Goal: Information Seeking & Learning: Find contact information

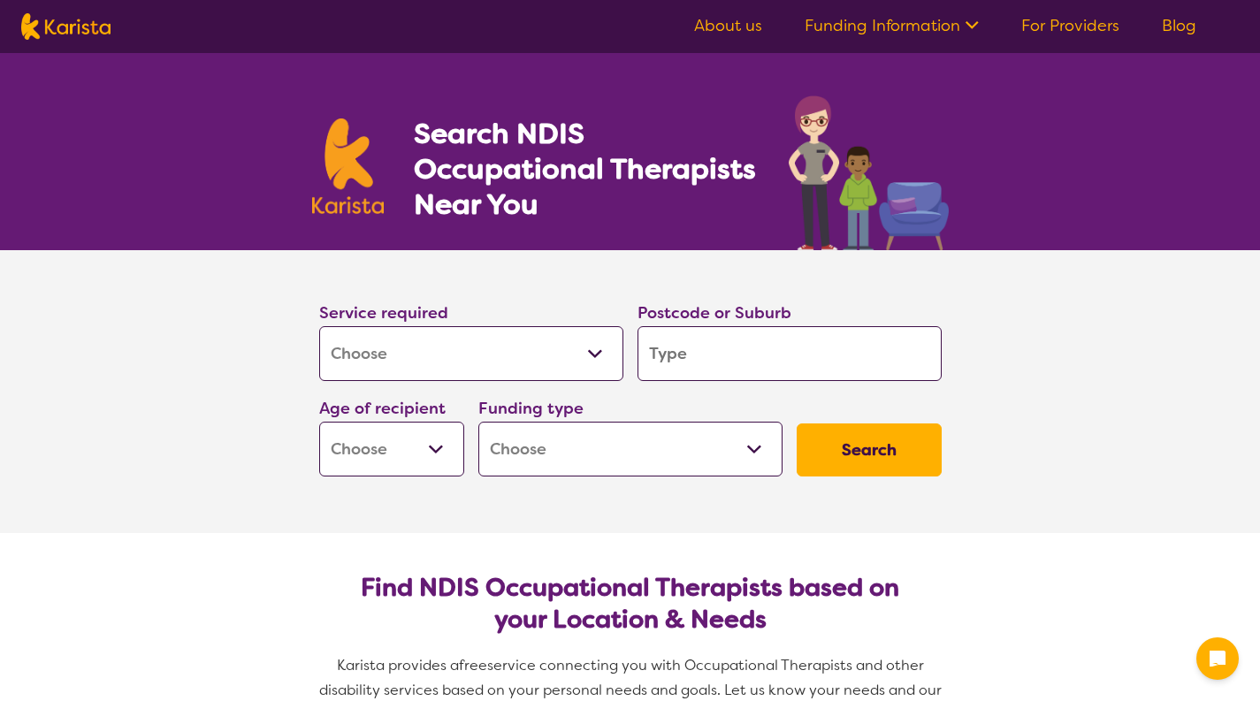
select select "[MEDICAL_DATA]"
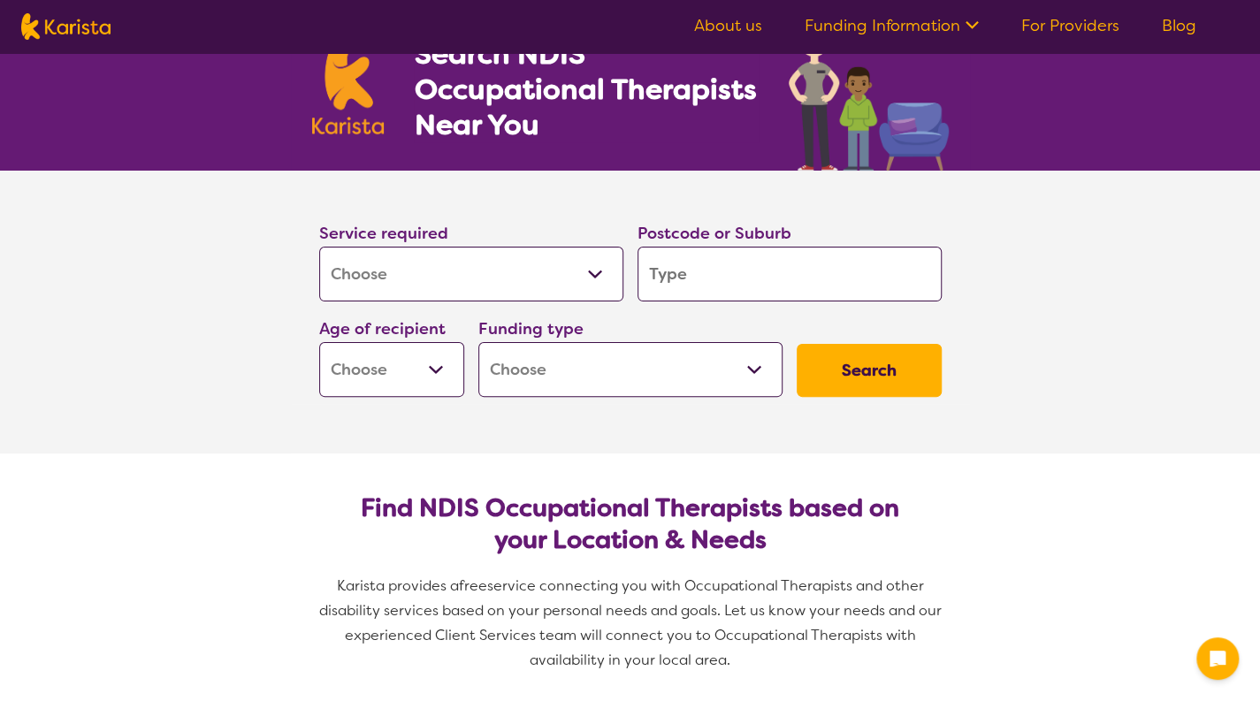
scroll to position [88, 0]
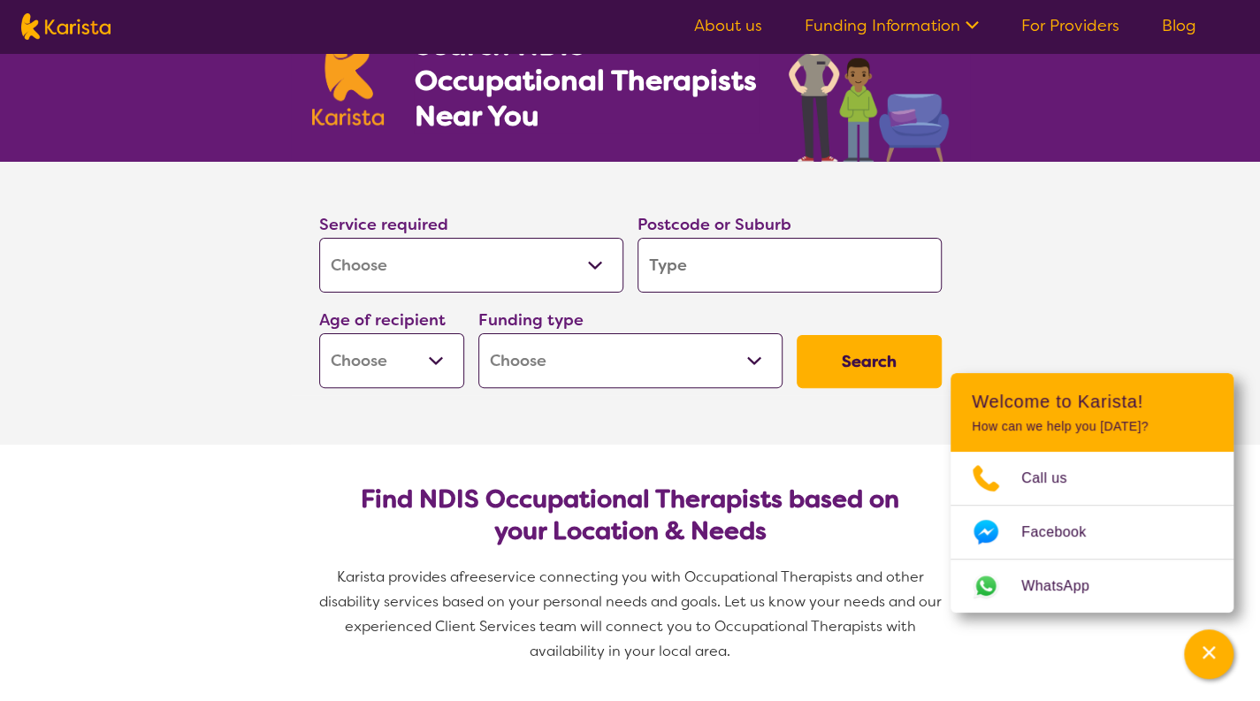
click at [515, 248] on select "Allied Health Assistant Assessment ([MEDICAL_DATA] or [MEDICAL_DATA]) Behaviour…" at bounding box center [471, 265] width 304 height 55
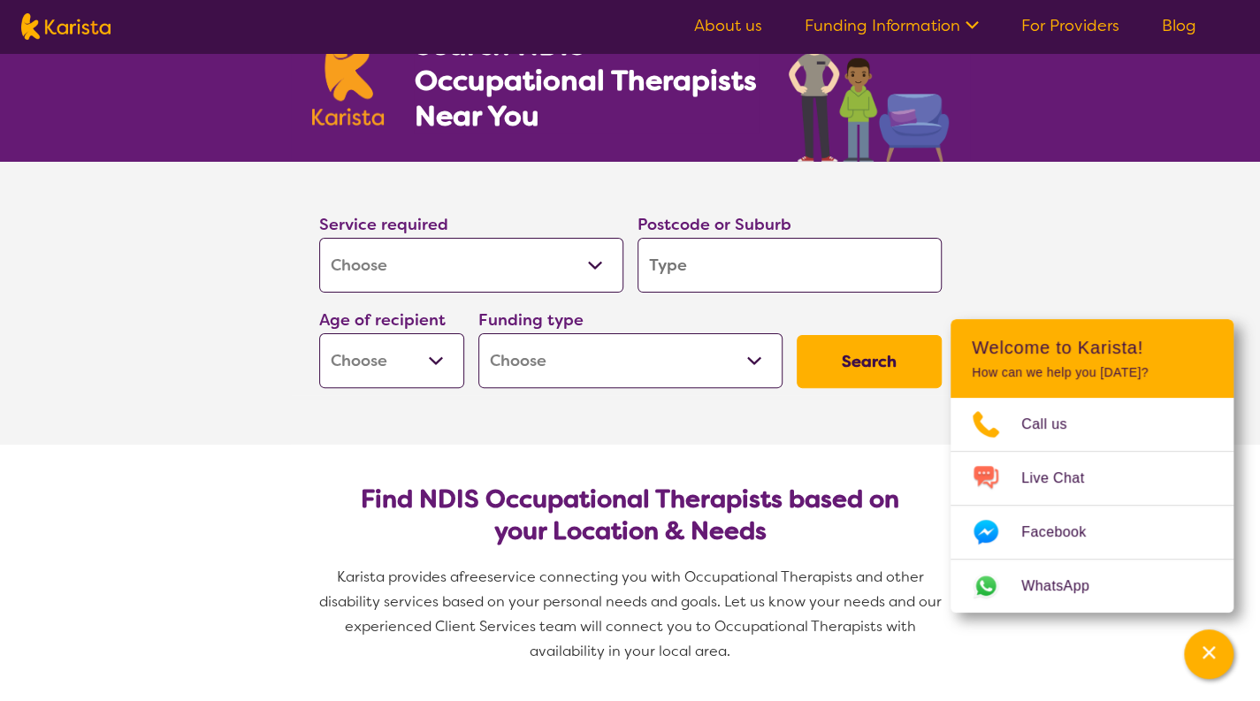
click at [752, 289] on input "search" at bounding box center [790, 265] width 304 height 55
type input "3"
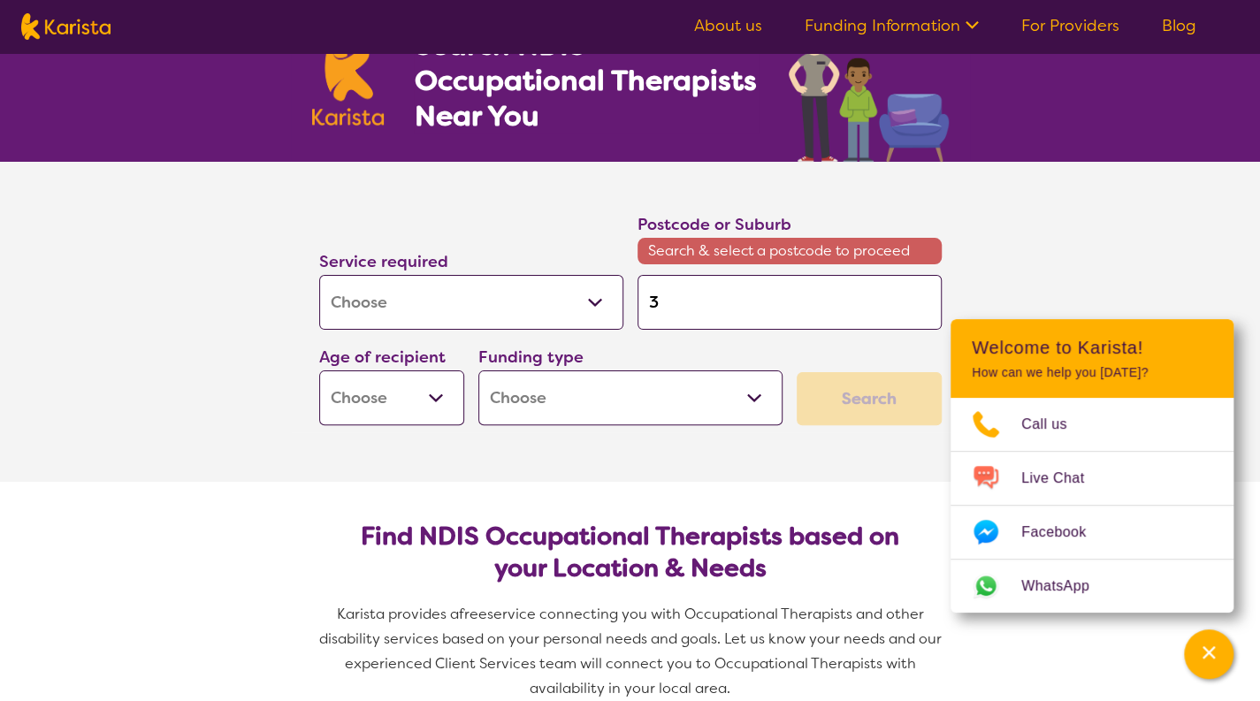
type input "39"
type input "393"
type input "3934"
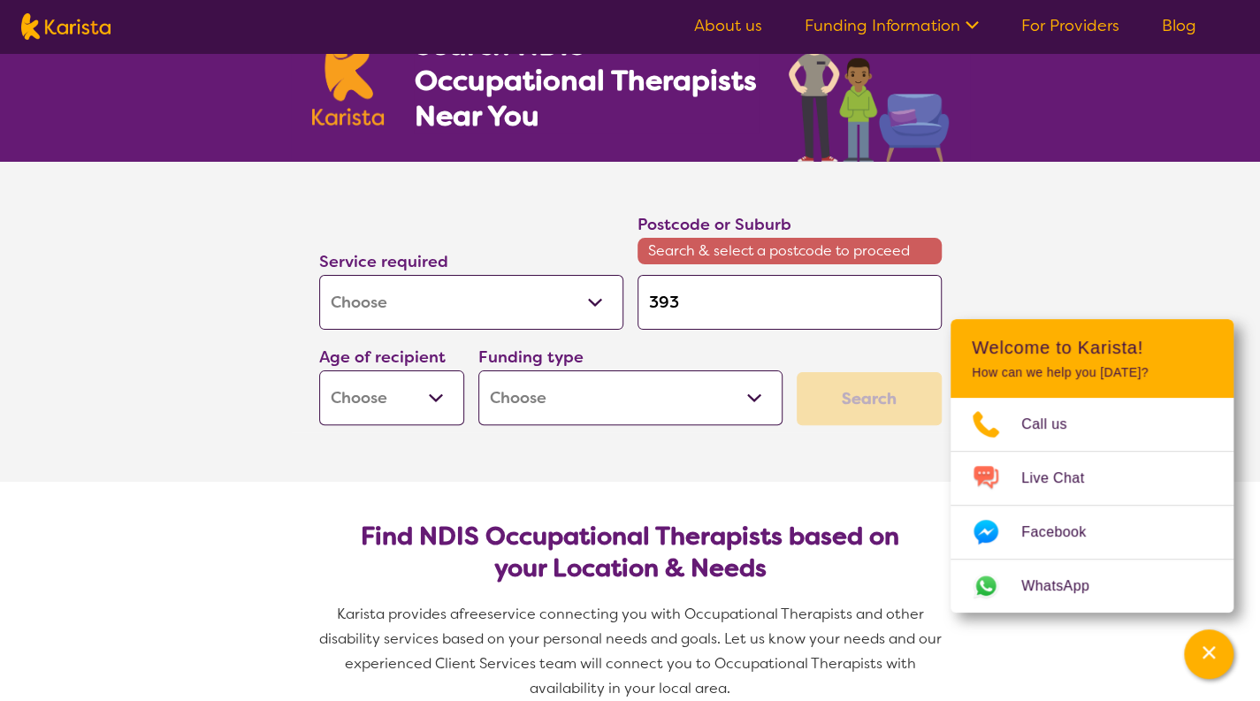
type input "3934"
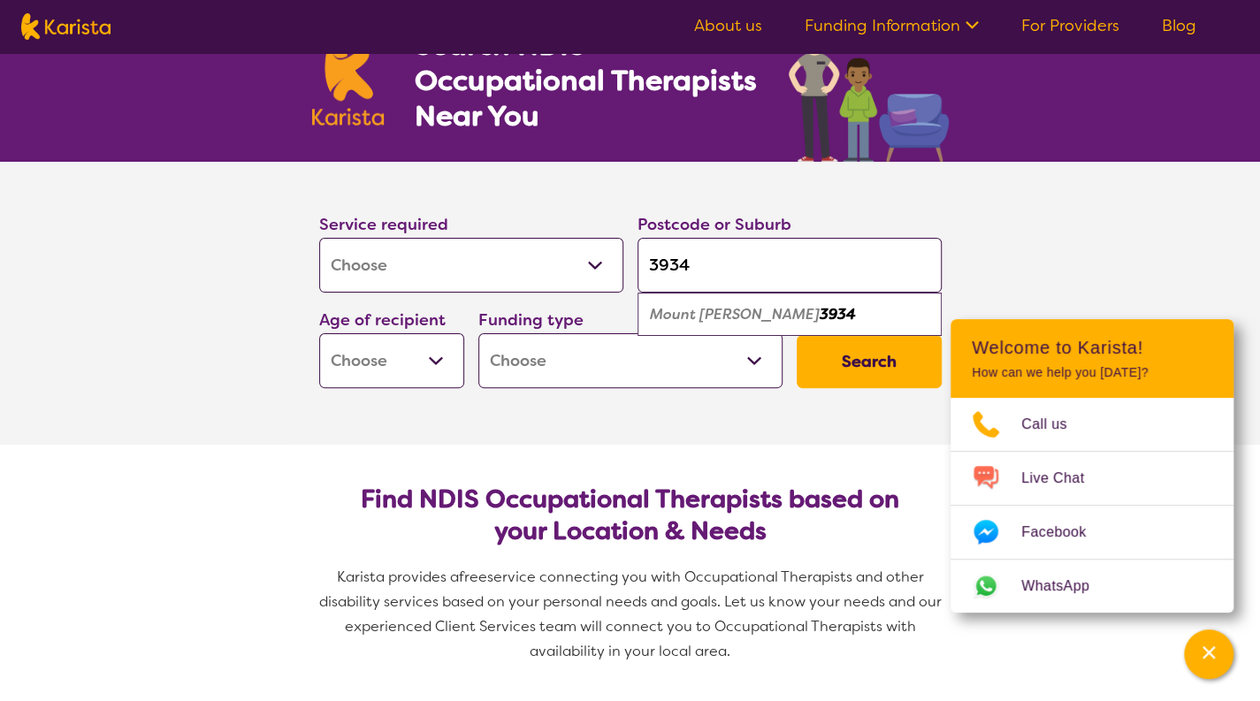
type input "3934"
click at [720, 301] on div "Mount [PERSON_NAME] 3934" at bounding box center [789, 315] width 286 height 34
click at [727, 338] on select "Home Care Package (HCP) National Disability Insurance Scheme (NDIS) I don't know" at bounding box center [630, 360] width 304 height 55
select select "NDIS"
click at [478, 333] on select "Home Care Package (HCP) National Disability Insurance Scheme (NDIS) I don't know" at bounding box center [630, 360] width 304 height 55
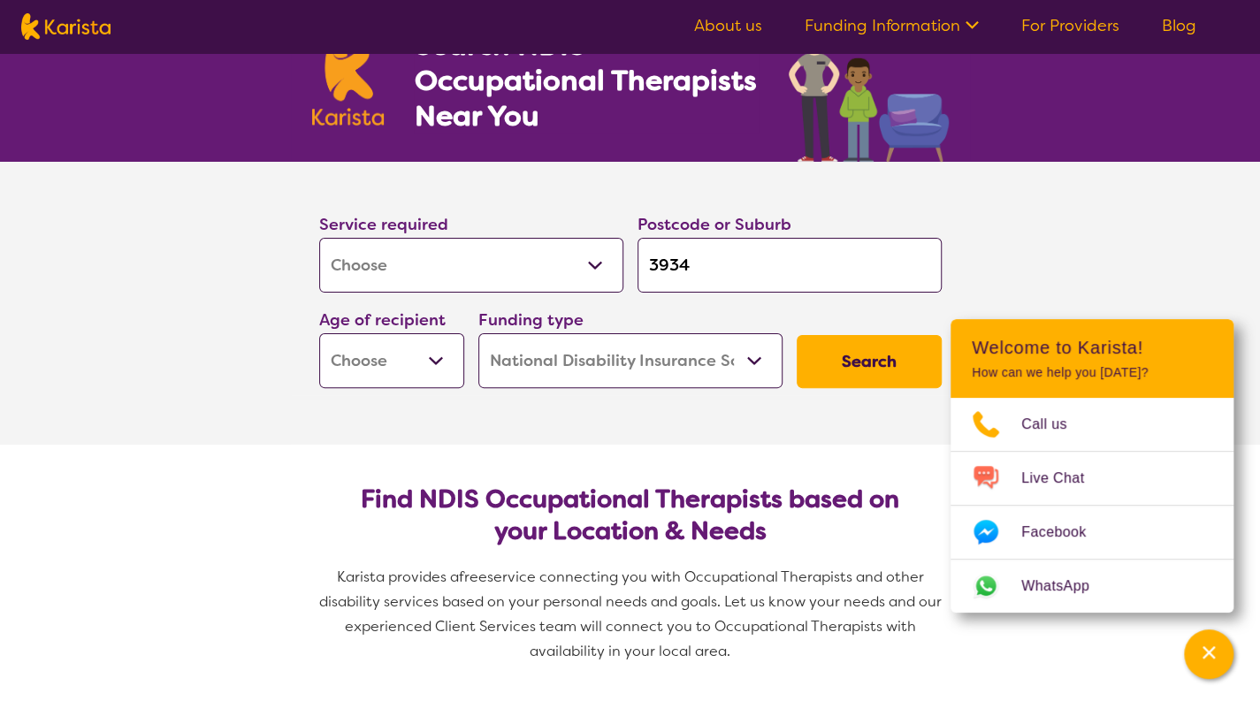
select select "NDIS"
click at [409, 367] on select "Early Childhood - 0 to 9 Child - 10 to 11 Adolescent - 12 to 17 Adult - 18 to 6…" at bounding box center [391, 360] width 145 height 55
select select "AD"
click at [319, 333] on select "Early Childhood - 0 to 9 Child - 10 to 11 Adolescent - 12 to 17 Adult - 18 to 6…" at bounding box center [391, 360] width 145 height 55
select select "AD"
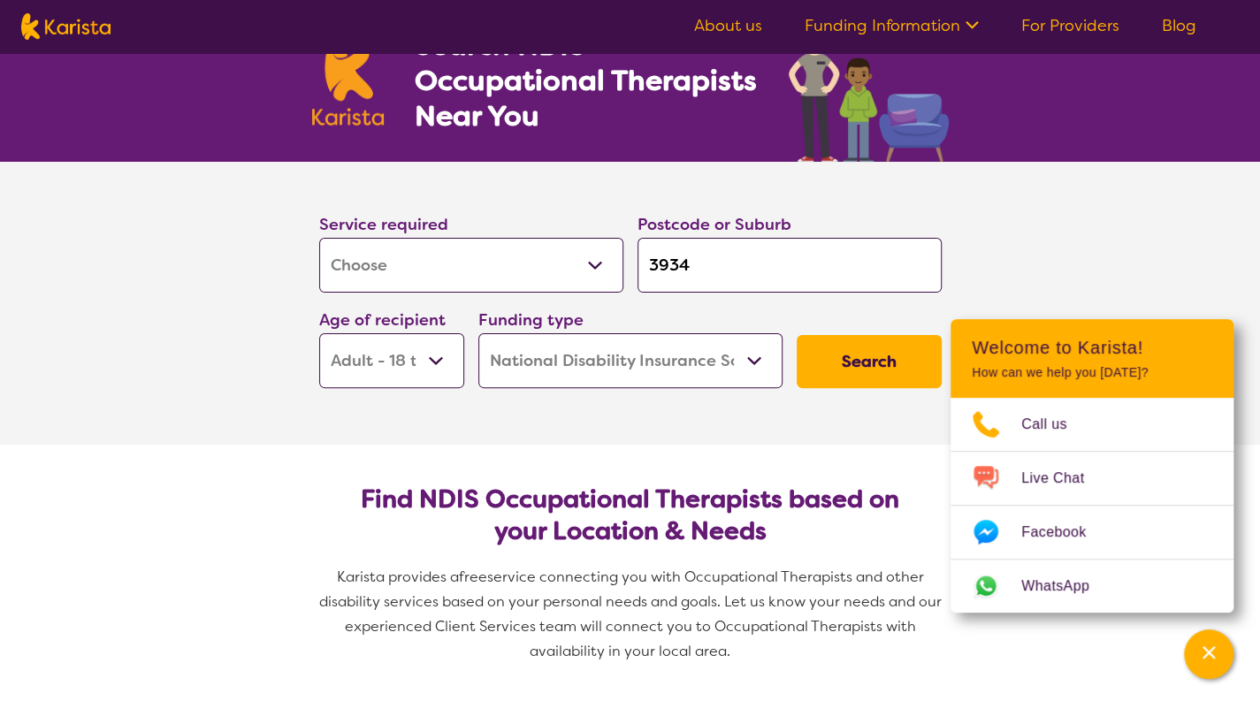
click at [885, 346] on button "Search" at bounding box center [869, 361] width 145 height 53
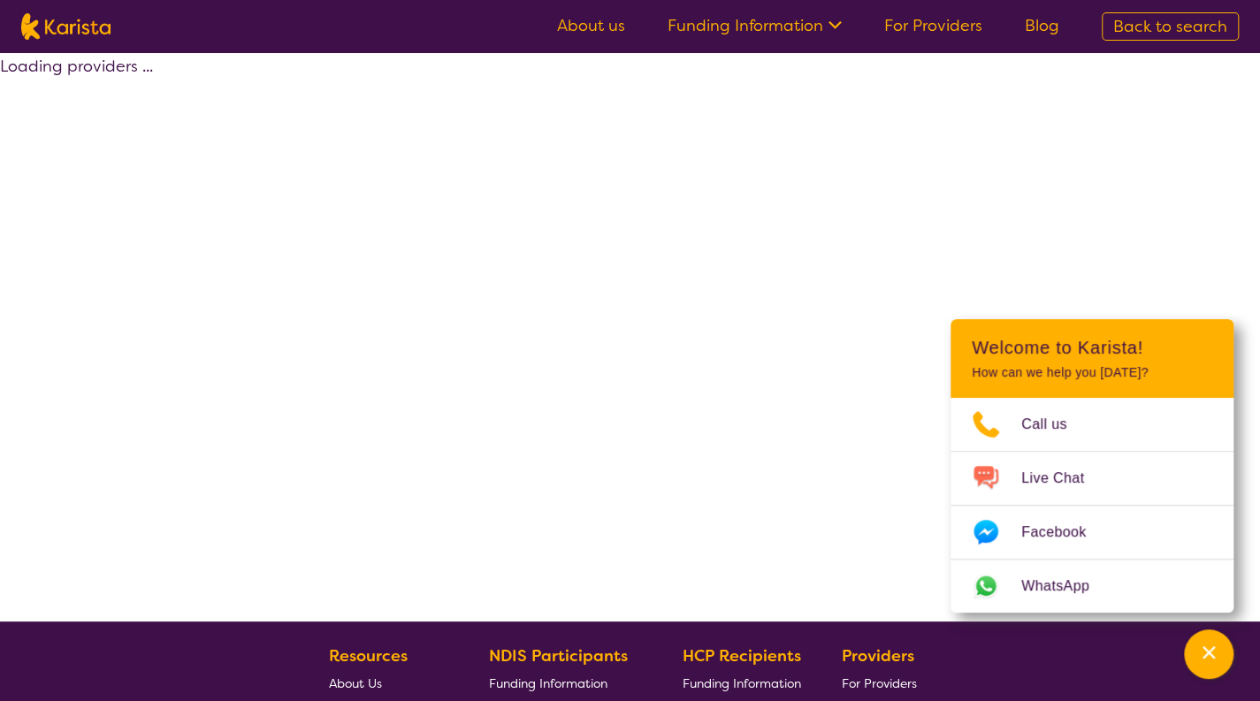
select select "by_score"
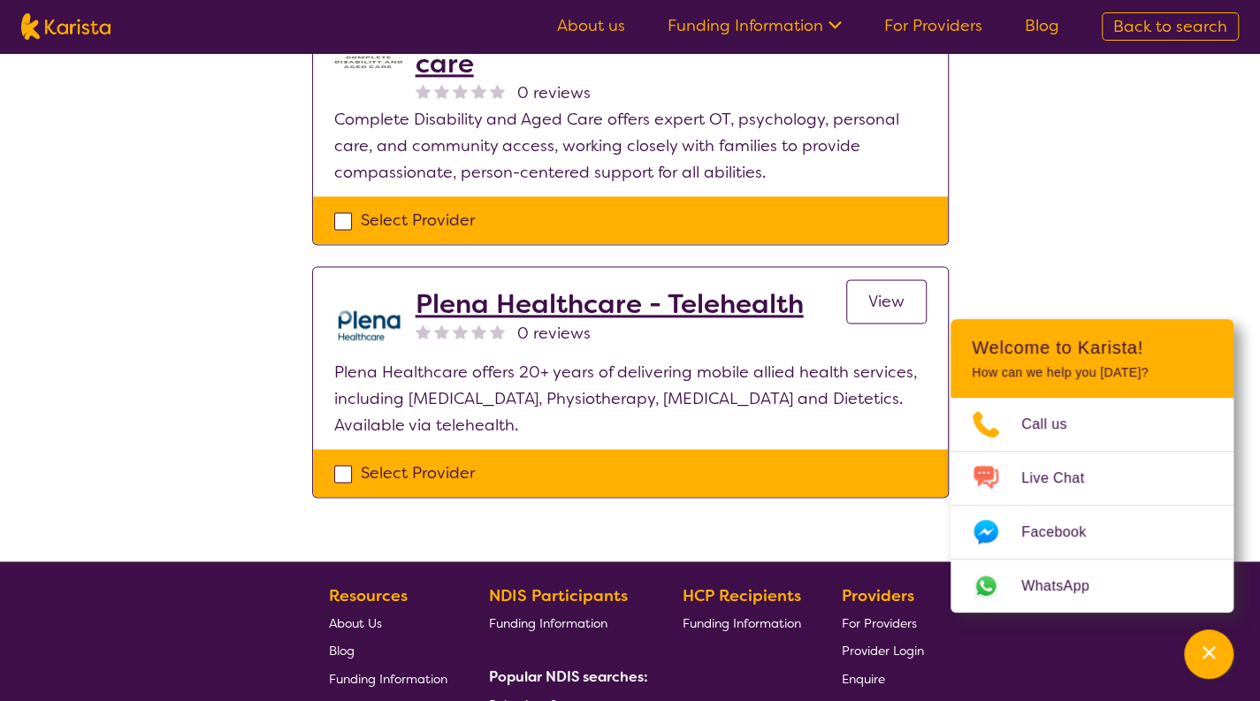
scroll to position [1326, 0]
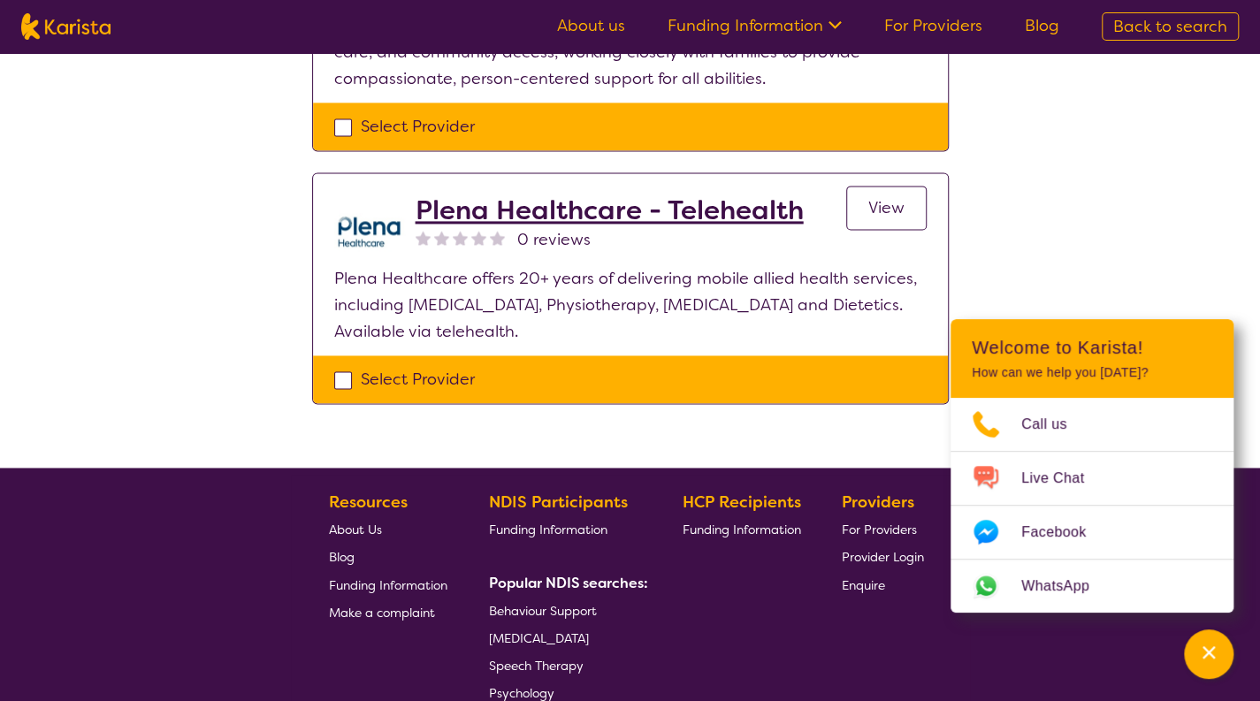
drag, startPoint x: 608, startPoint y: 210, endPoint x: 967, endPoint y: 209, distance: 359.0
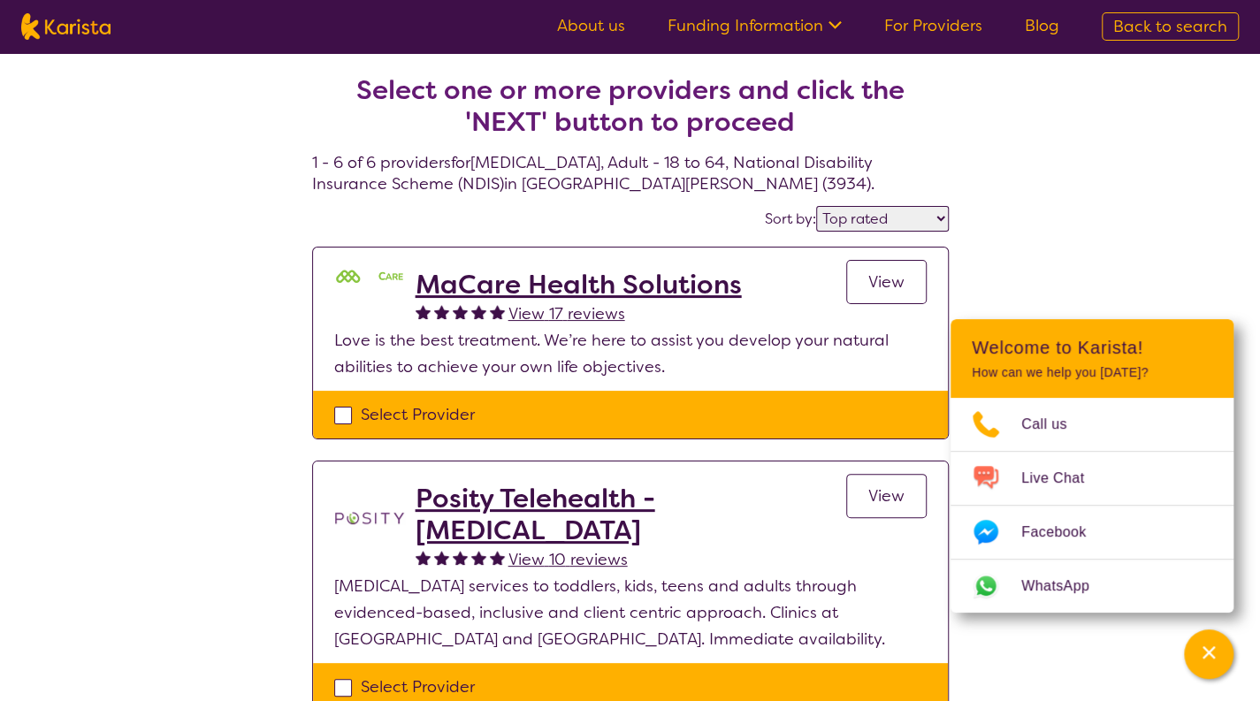
scroll to position [0, 0]
click at [852, 208] on select "Highly reviewed Top rated" at bounding box center [882, 219] width 133 height 26
click at [686, 221] on div "Sort by: Highly reviewed Top rated" at bounding box center [630, 218] width 637 height 27
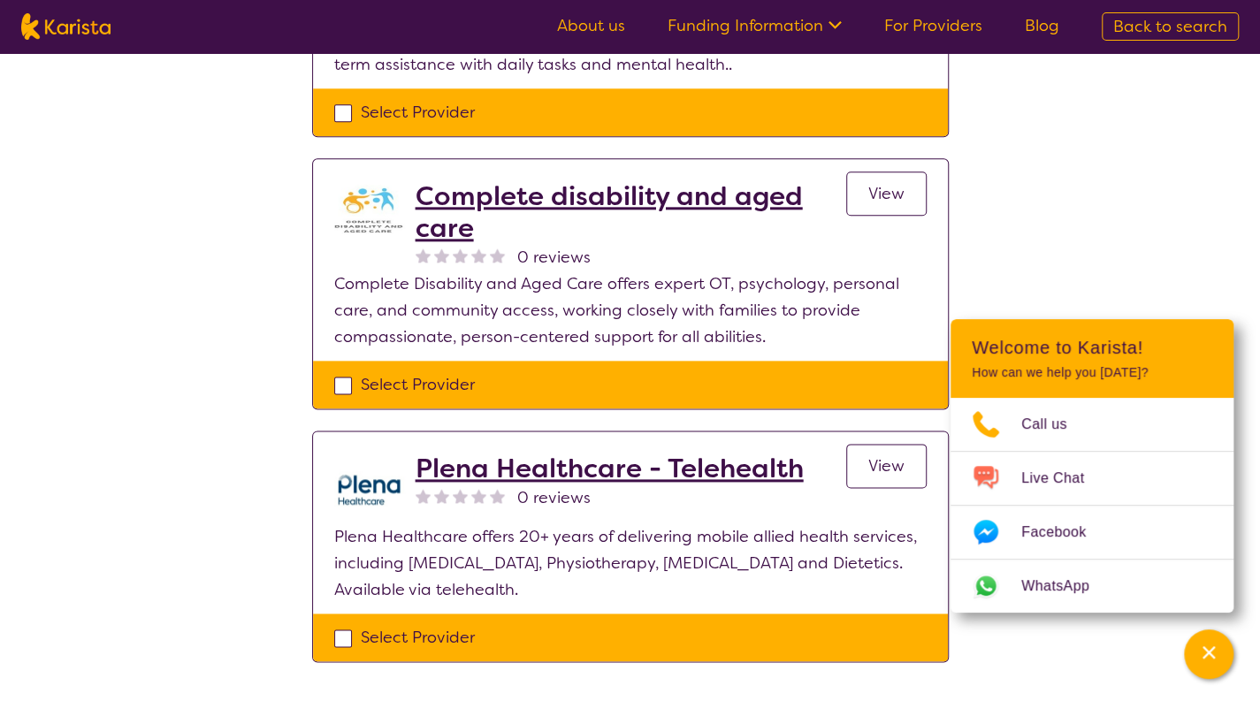
scroll to position [1238, 0]
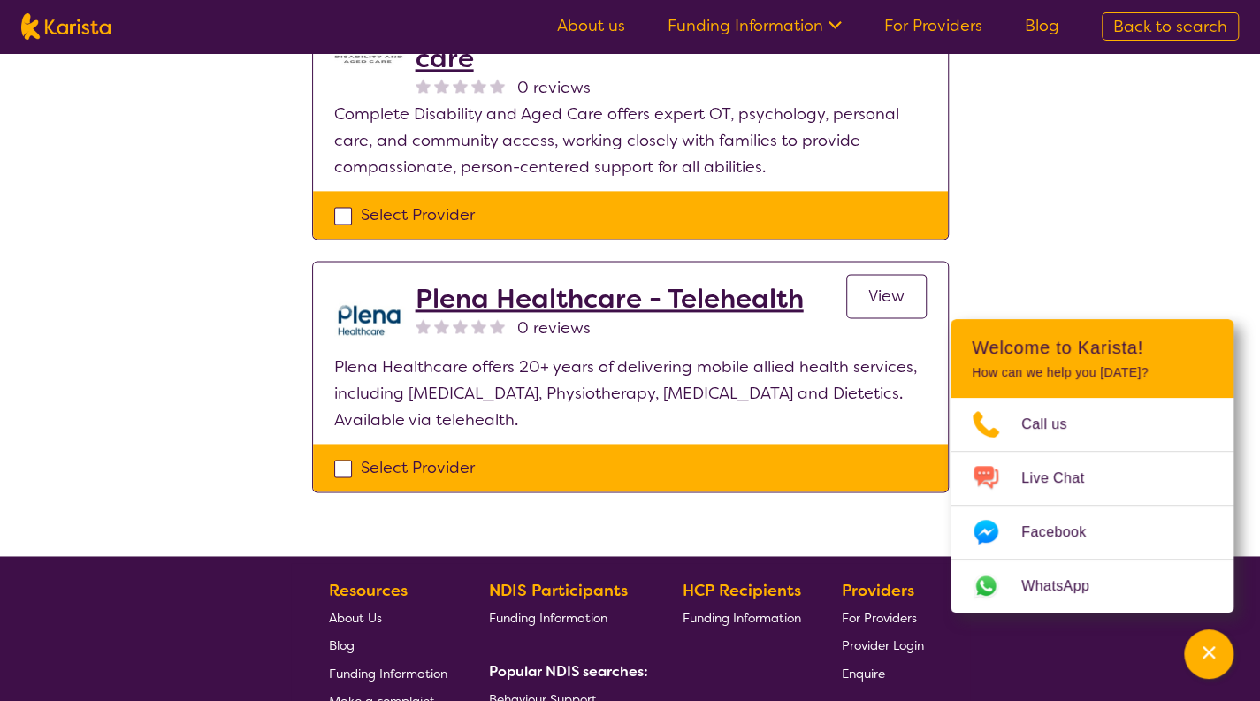
click at [690, 309] on h2 "Plena Healthcare - Telehealth" at bounding box center [610, 299] width 388 height 32
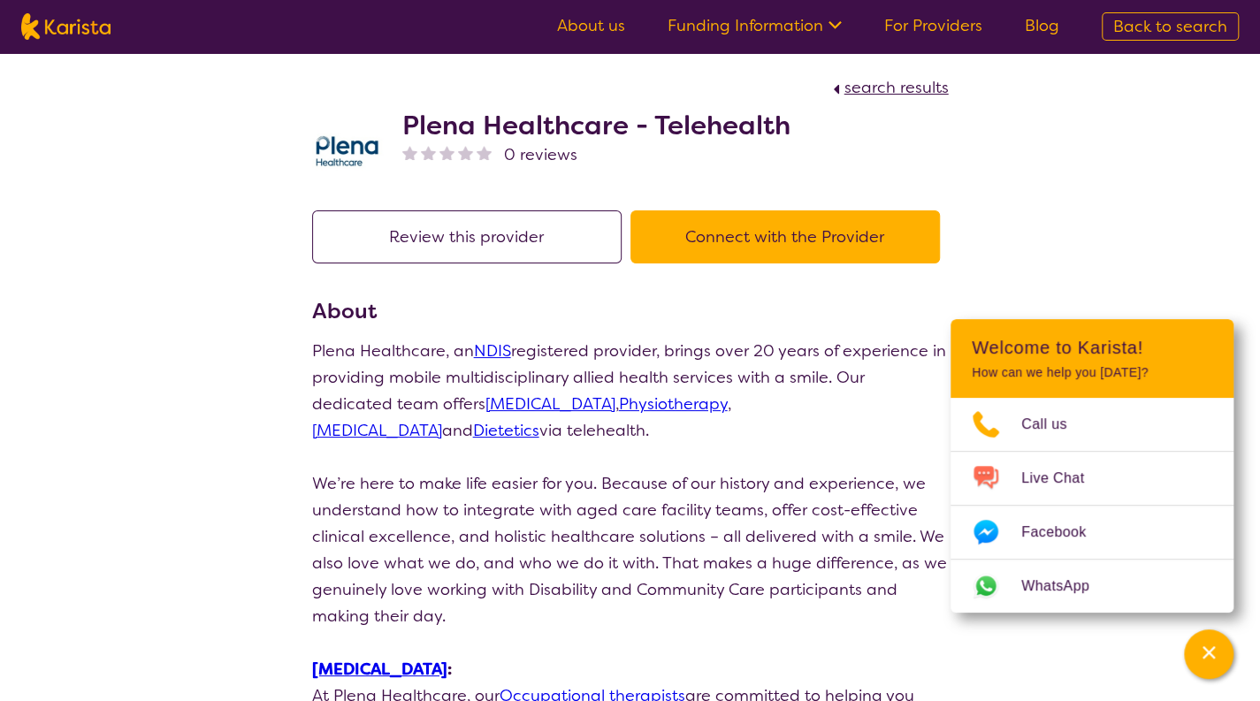
click at [668, 111] on h2 "Plena Healthcare - Telehealth" at bounding box center [596, 126] width 388 height 32
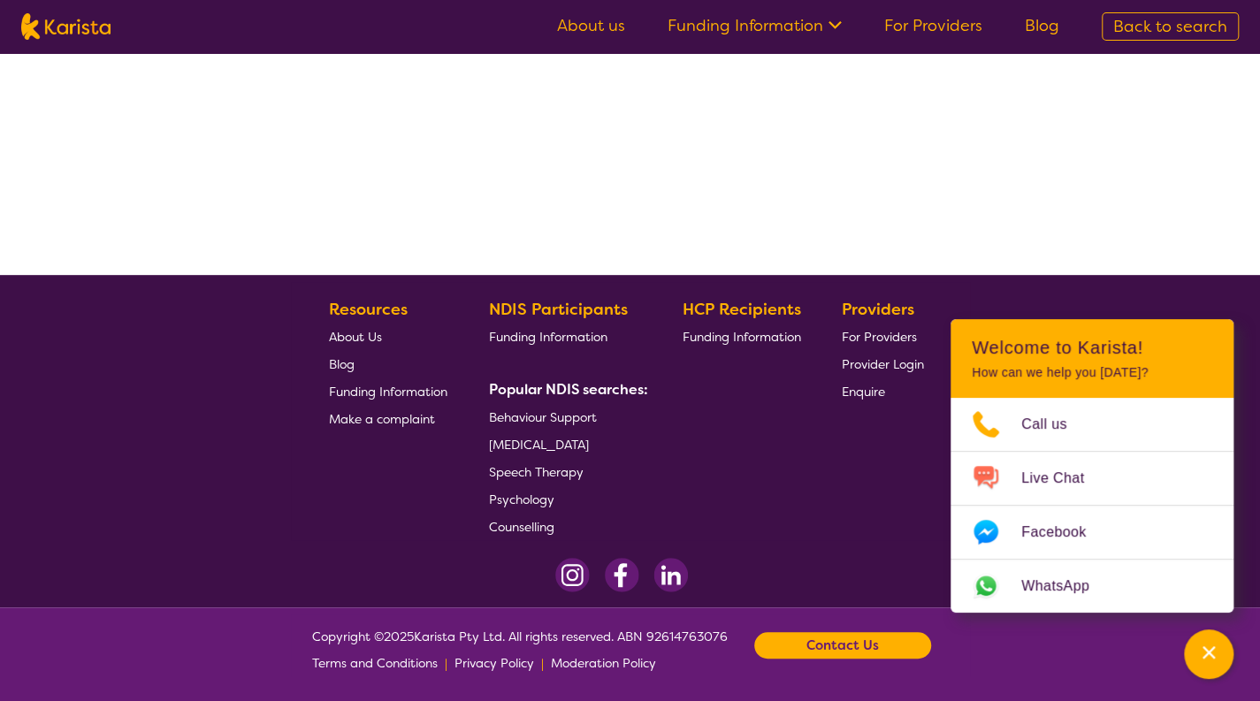
select select "by_score"
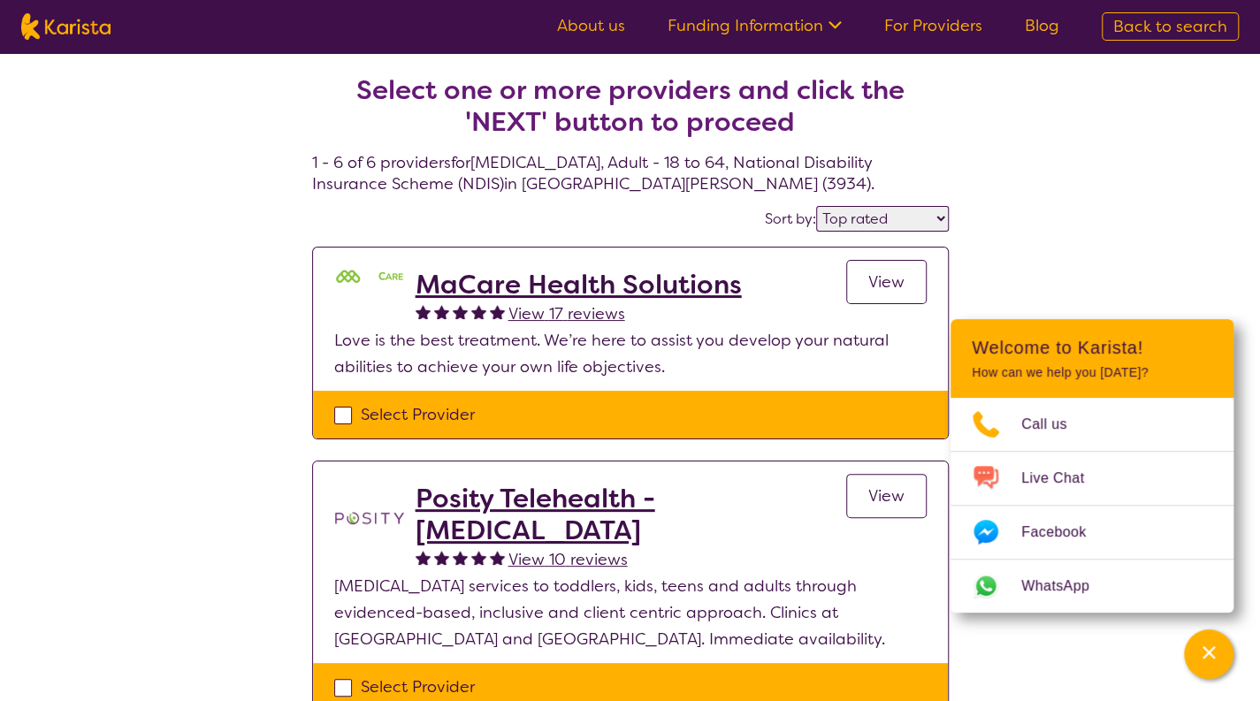
select select "[MEDICAL_DATA]"
select select "AD"
select select "NDIS"
select select "[MEDICAL_DATA]"
select select "AD"
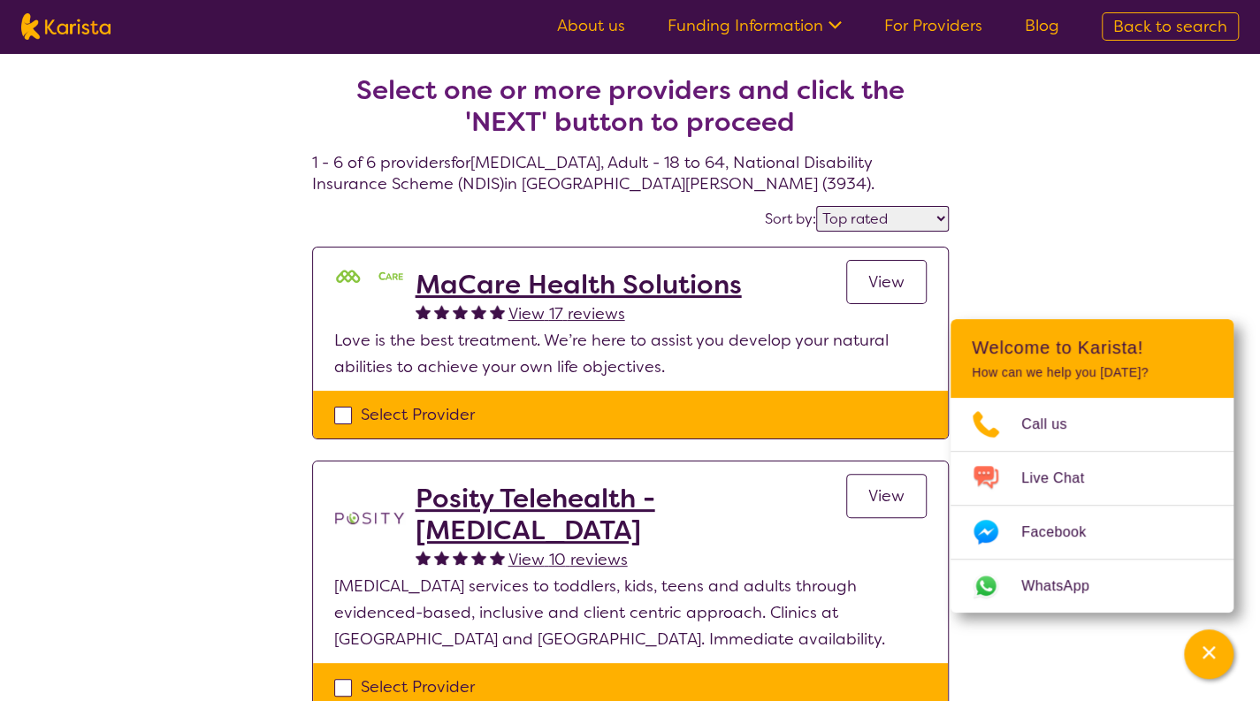
select select "NDIS"
